Goal: Leave review/rating: Share an evaluation or opinion about a product, service, or content

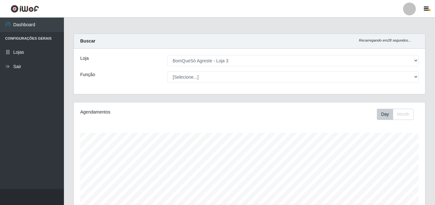
select select "215"
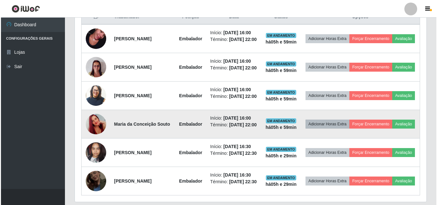
scroll to position [288, 0]
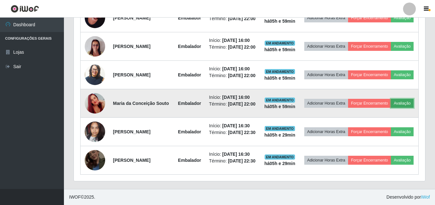
click at [391, 108] on button "Avaliação" at bounding box center [402, 103] width 23 height 9
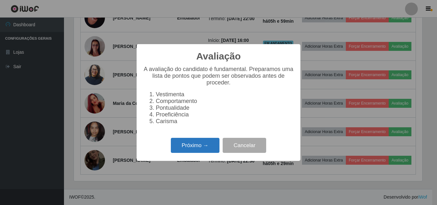
click at [198, 148] on button "Próximo →" at bounding box center [195, 145] width 49 height 15
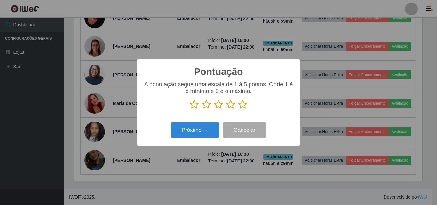
click at [244, 103] on icon at bounding box center [242, 105] width 9 height 10
click at [238, 109] on input "radio" at bounding box center [238, 109] width 0 height 0
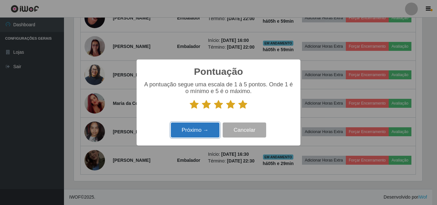
click at [203, 134] on button "Próximo →" at bounding box center [195, 129] width 49 height 15
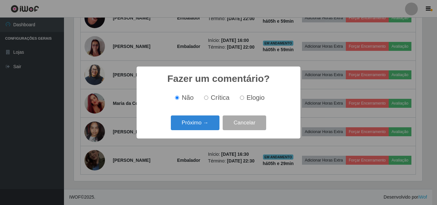
click at [248, 98] on span "Elogio" at bounding box center [256, 97] width 18 height 7
click at [244, 98] on input "Elogio" at bounding box center [242, 98] width 4 height 4
radio input "true"
click at [206, 121] on button "Próximo →" at bounding box center [195, 122] width 49 height 15
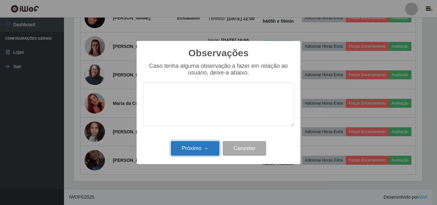
click at [207, 147] on button "Próximo →" at bounding box center [195, 148] width 49 height 15
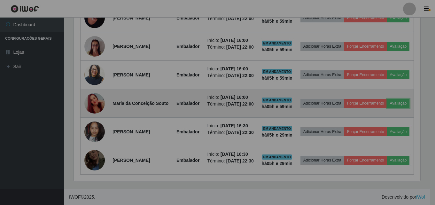
scroll to position [133, 351]
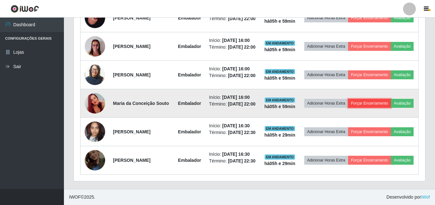
click at [385, 103] on button "Forçar Encerramento" at bounding box center [369, 103] width 43 height 9
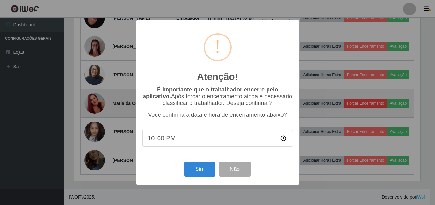
scroll to position [133, 348]
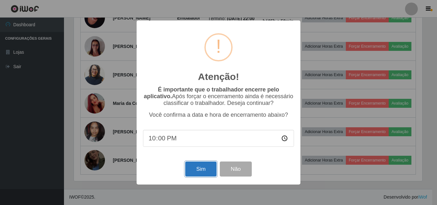
click at [205, 167] on button "Sim" at bounding box center [200, 168] width 31 height 15
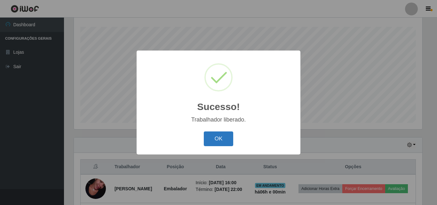
click at [214, 138] on button "OK" at bounding box center [219, 138] width 30 height 15
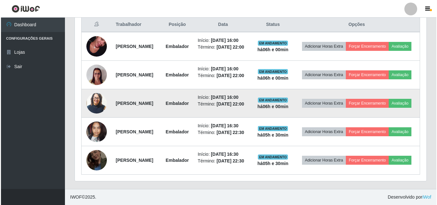
scroll to position [266, 0]
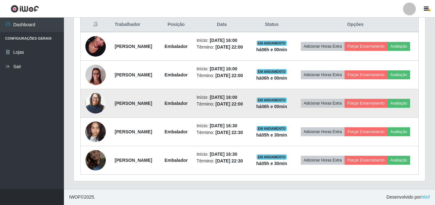
click at [96, 98] on img at bounding box center [95, 103] width 20 height 24
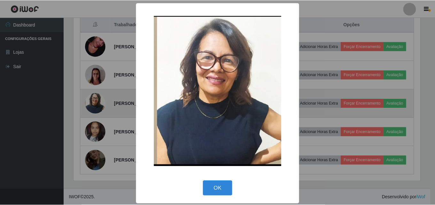
scroll to position [133, 348]
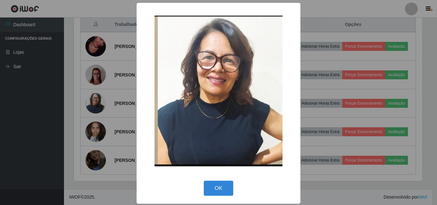
click at [407, 88] on div "× OK Cancel" at bounding box center [218, 102] width 437 height 205
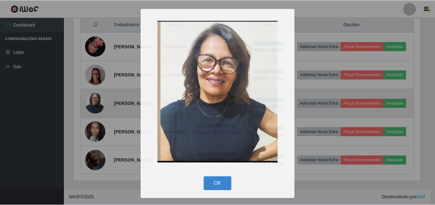
scroll to position [133, 351]
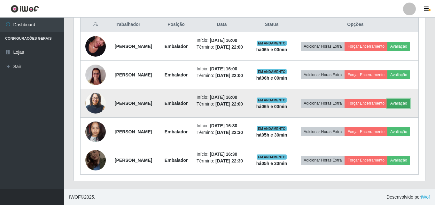
click at [388, 104] on button "Avaliação" at bounding box center [399, 103] width 23 height 9
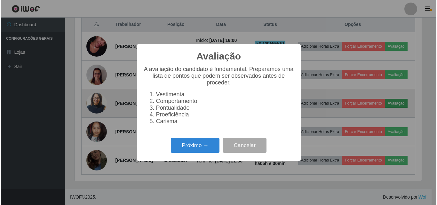
scroll to position [133, 348]
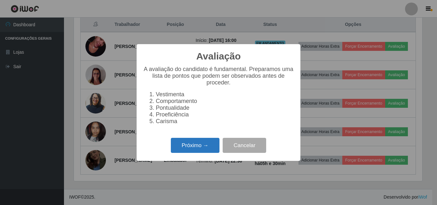
click at [178, 146] on button "Próximo →" at bounding box center [195, 145] width 49 height 15
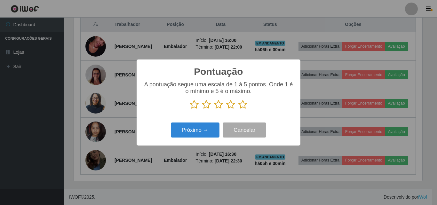
click at [239, 106] on icon at bounding box center [242, 105] width 9 height 10
click at [238, 109] on input "radio" at bounding box center [238, 109] width 0 height 0
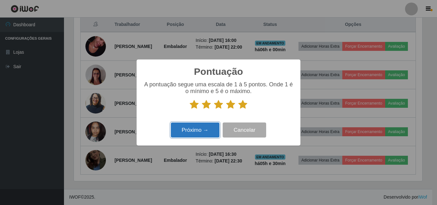
click at [202, 127] on button "Próximo →" at bounding box center [195, 129] width 49 height 15
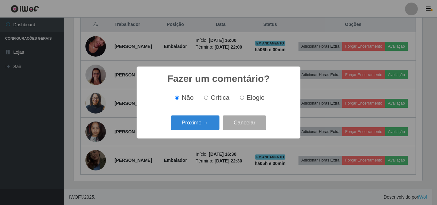
scroll to position [0, 0]
click at [244, 100] on label "Elogio" at bounding box center [250, 97] width 27 height 7
click at [244, 100] on input "Elogio" at bounding box center [242, 98] width 4 height 4
radio input "true"
click at [184, 122] on button "Próximo →" at bounding box center [195, 122] width 49 height 15
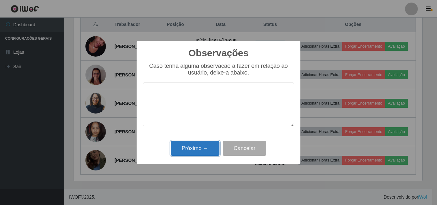
click at [208, 152] on button "Próximo →" at bounding box center [195, 148] width 49 height 15
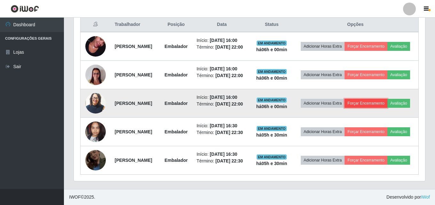
click at [382, 99] on button "Forçar Encerramento" at bounding box center [366, 103] width 43 height 9
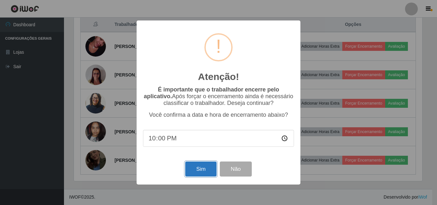
click at [195, 170] on button "Sim" at bounding box center [200, 168] width 31 height 15
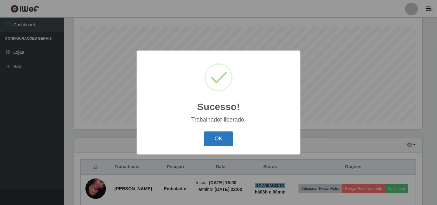
click at [225, 132] on button "OK" at bounding box center [219, 138] width 30 height 15
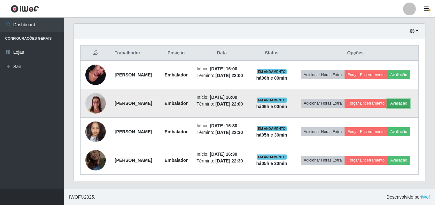
click at [388, 99] on button "Avaliação" at bounding box center [399, 103] width 23 height 9
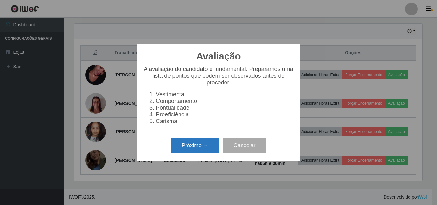
click at [203, 148] on button "Próximo →" at bounding box center [195, 145] width 49 height 15
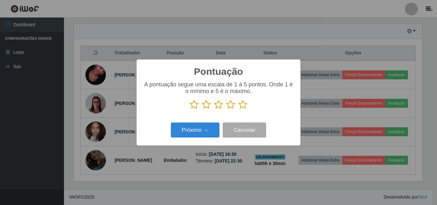
click at [241, 106] on icon at bounding box center [242, 105] width 9 height 10
click at [238, 109] on input "radio" at bounding box center [238, 109] width 0 height 0
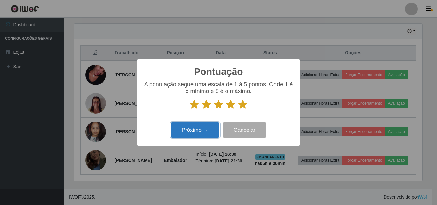
click at [207, 132] on button "Próximo →" at bounding box center [195, 129] width 49 height 15
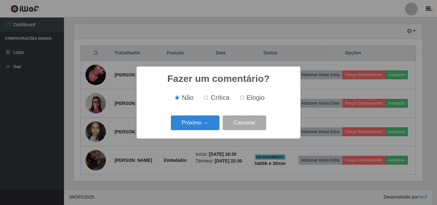
click at [253, 96] on span "Elogio" at bounding box center [256, 97] width 18 height 7
click at [244, 96] on input "Elogio" at bounding box center [242, 98] width 4 height 4
radio input "true"
click at [208, 123] on button "Próximo →" at bounding box center [195, 122] width 49 height 15
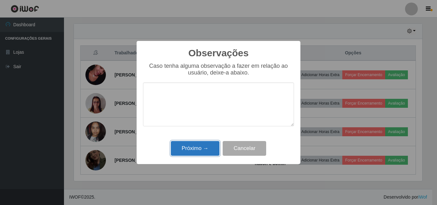
click at [203, 149] on button "Próximo →" at bounding box center [195, 148] width 49 height 15
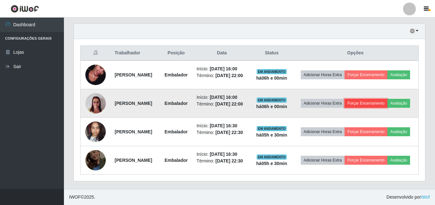
click at [388, 99] on button "Forçar Encerramento" at bounding box center [366, 103] width 43 height 9
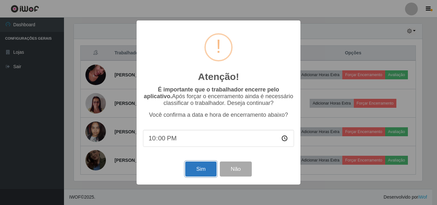
click at [201, 175] on button "Sim" at bounding box center [200, 168] width 31 height 15
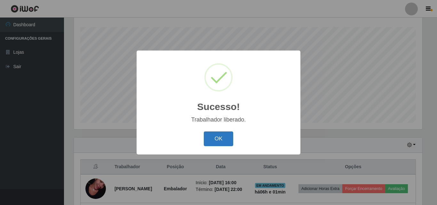
click at [224, 138] on button "OK" at bounding box center [219, 138] width 30 height 15
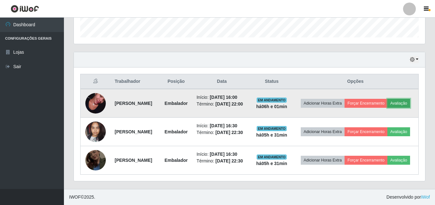
click at [388, 99] on button "Avaliação" at bounding box center [399, 103] width 23 height 9
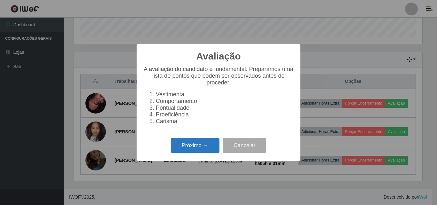
click at [203, 144] on button "Próximo →" at bounding box center [195, 145] width 49 height 15
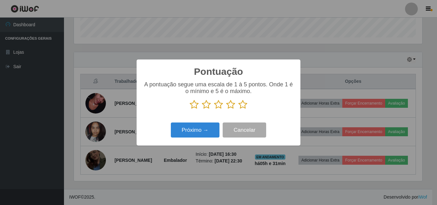
click at [244, 107] on icon at bounding box center [242, 105] width 9 height 10
click at [238, 109] on input "radio" at bounding box center [238, 109] width 0 height 0
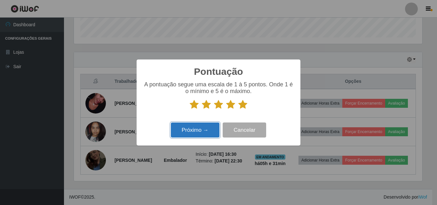
click at [190, 131] on button "Próximo →" at bounding box center [195, 129] width 49 height 15
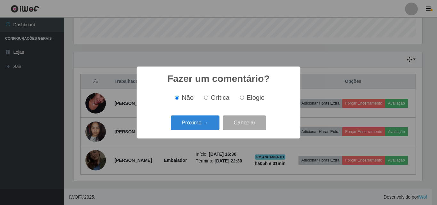
click at [243, 97] on input "Elogio" at bounding box center [242, 98] width 4 height 4
radio input "true"
click at [184, 124] on button "Próximo →" at bounding box center [195, 122] width 49 height 15
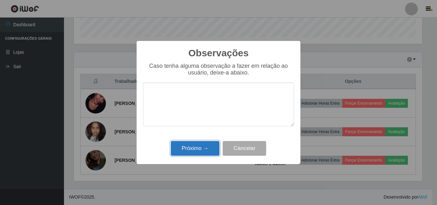
click at [194, 152] on button "Próximo →" at bounding box center [195, 148] width 49 height 15
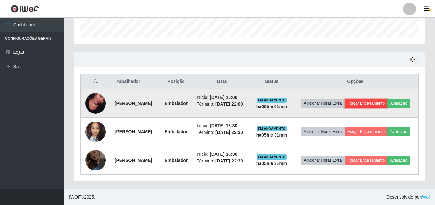
click at [384, 99] on button "Forçar Encerramento" at bounding box center [366, 103] width 43 height 9
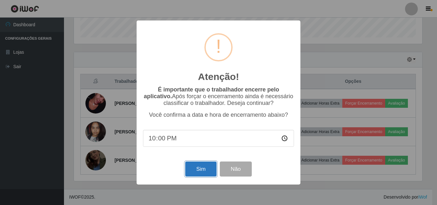
click at [196, 169] on button "Sim" at bounding box center [200, 168] width 31 height 15
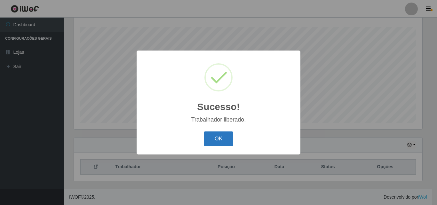
click at [224, 139] on button "OK" at bounding box center [219, 138] width 30 height 15
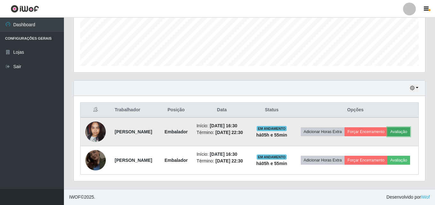
click at [388, 128] on button "Avaliação" at bounding box center [399, 131] width 23 height 9
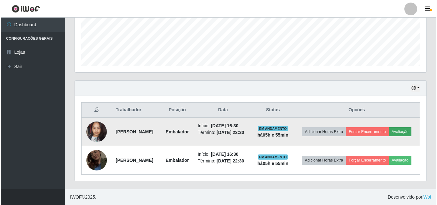
scroll to position [133, 348]
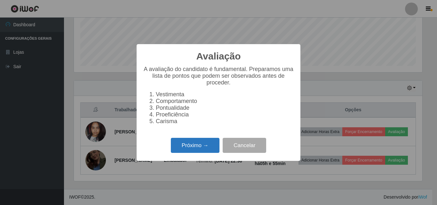
click at [183, 153] on button "Próximo →" at bounding box center [195, 145] width 49 height 15
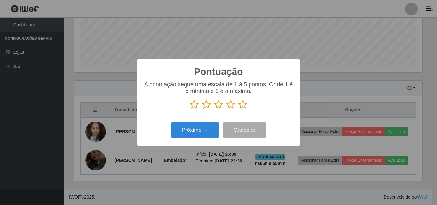
click at [242, 107] on icon at bounding box center [242, 105] width 9 height 10
click at [238, 109] on input "radio" at bounding box center [238, 109] width 0 height 0
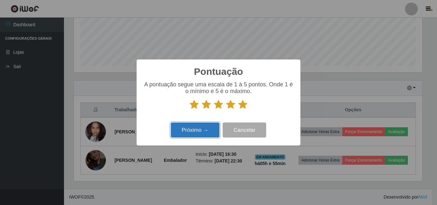
click at [207, 133] on button "Próximo →" at bounding box center [195, 129] width 49 height 15
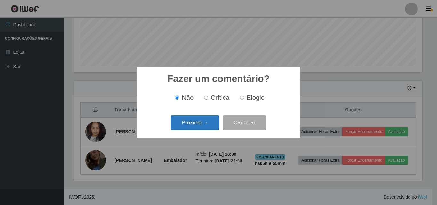
click at [204, 123] on button "Próximo →" at bounding box center [195, 122] width 49 height 15
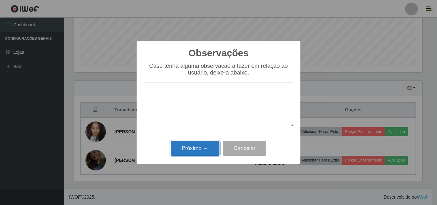
click at [198, 153] on button "Próximo →" at bounding box center [195, 148] width 49 height 15
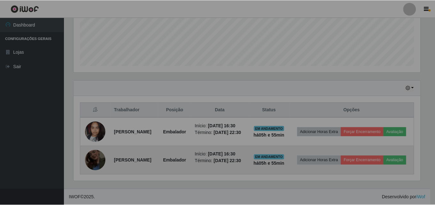
scroll to position [133, 351]
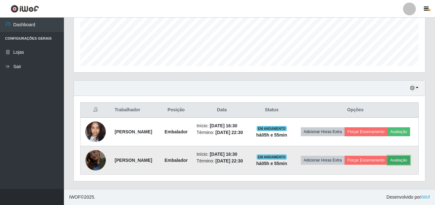
click at [388, 162] on button "Avaliação" at bounding box center [399, 160] width 23 height 9
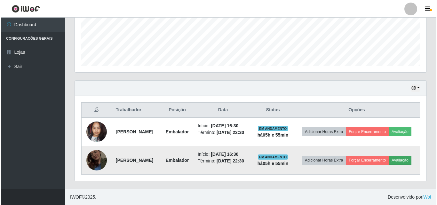
scroll to position [133, 348]
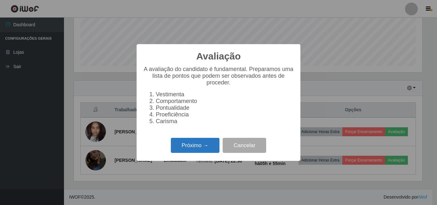
click at [202, 145] on button "Próximo →" at bounding box center [195, 145] width 49 height 15
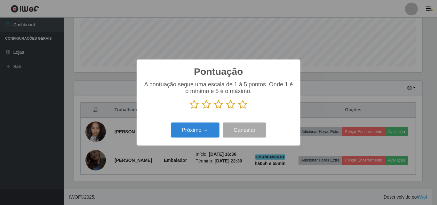
click at [245, 104] on icon at bounding box center [242, 105] width 9 height 10
click at [238, 109] on input "radio" at bounding box center [238, 109] width 0 height 0
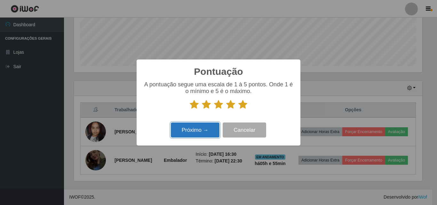
click at [204, 133] on button "Próximo →" at bounding box center [195, 129] width 49 height 15
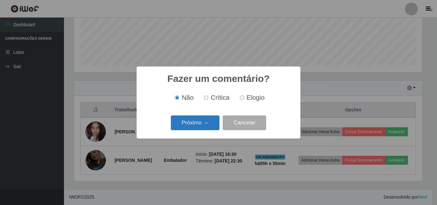
click at [210, 121] on button "Próximo →" at bounding box center [195, 122] width 49 height 15
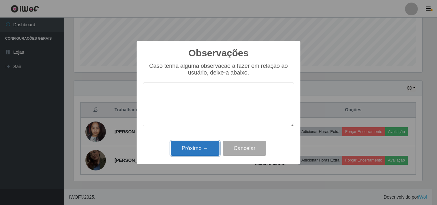
click at [194, 143] on button "Próximo →" at bounding box center [195, 148] width 49 height 15
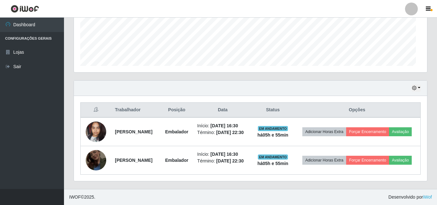
scroll to position [133, 351]
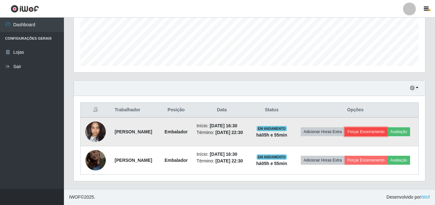
click at [388, 127] on button "Forçar Encerramento" at bounding box center [366, 131] width 43 height 9
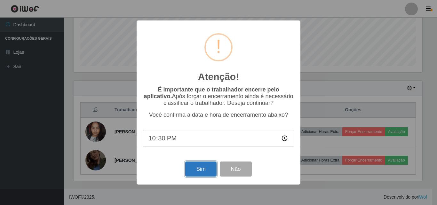
click at [199, 173] on button "Sim" at bounding box center [200, 168] width 31 height 15
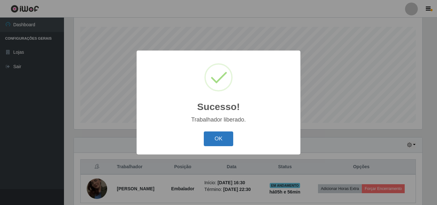
click at [222, 143] on button "OK" at bounding box center [219, 138] width 30 height 15
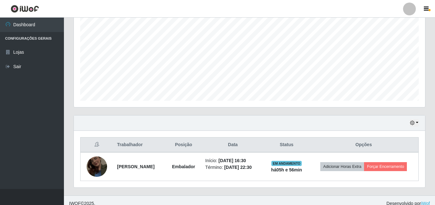
scroll to position [134, 0]
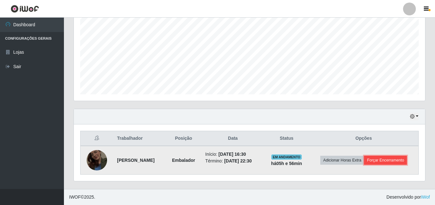
click at [393, 160] on button "Forçar Encerramento" at bounding box center [385, 160] width 43 height 9
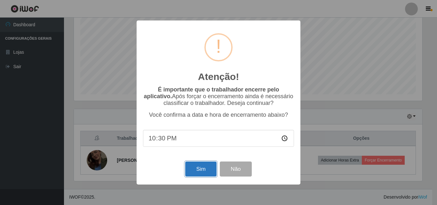
click at [203, 173] on button "Sim" at bounding box center [200, 168] width 31 height 15
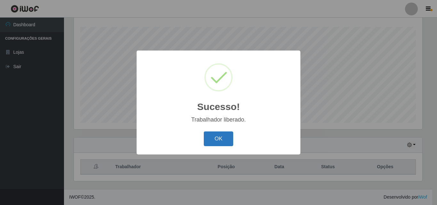
click at [227, 139] on button "OK" at bounding box center [219, 138] width 30 height 15
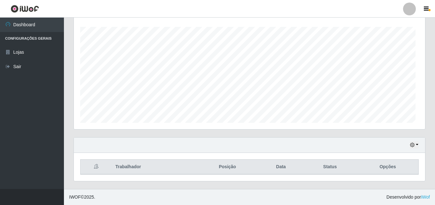
scroll to position [133, 351]
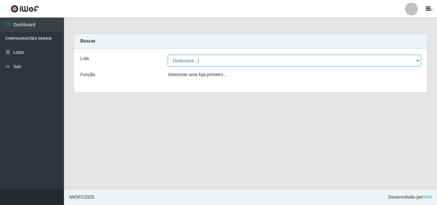
drag, startPoint x: 224, startPoint y: 58, endPoint x: 224, endPoint y: 65, distance: 7.0
click at [224, 58] on select "[Selecione...] BomQueSó Agreste - Loja 3" at bounding box center [294, 60] width 253 height 11
select select "215"
click at [168, 55] on select "[Selecione...] BomQueSó Agreste - Loja 3" at bounding box center [294, 60] width 253 height 11
